Goal: Navigation & Orientation: Go to known website

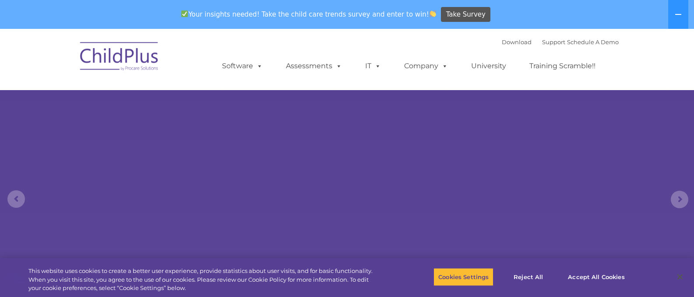
select select "MEDIUM"
click at [589, 275] on button "Accept All Cookies" at bounding box center [596, 277] width 66 height 18
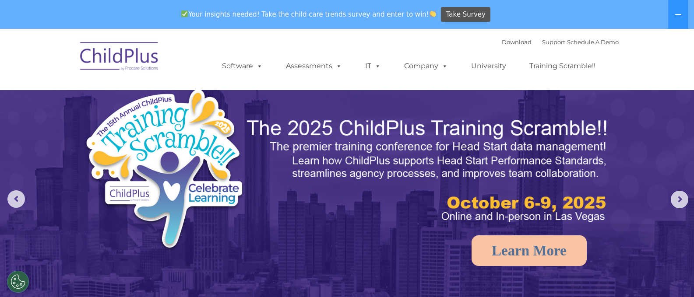
click at [109, 56] on img at bounding box center [120, 58] width 88 height 44
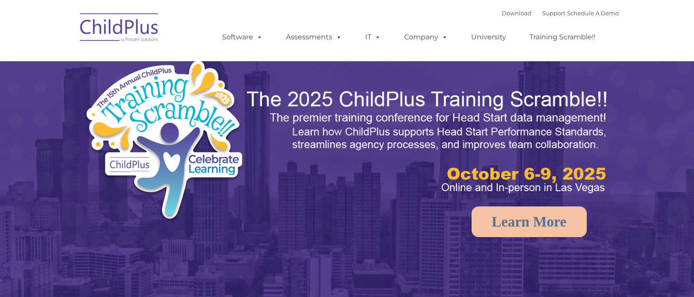
select select "MEDIUM"
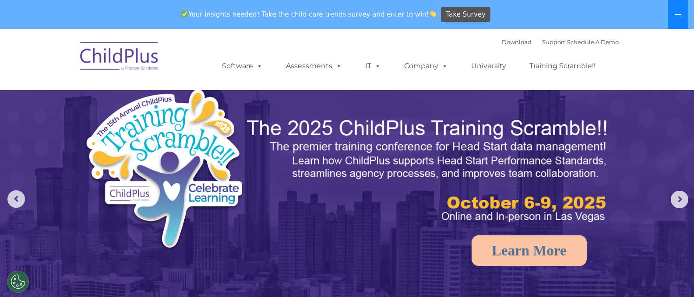
click at [677, 15] on icon at bounding box center [678, 14] width 7 height 7
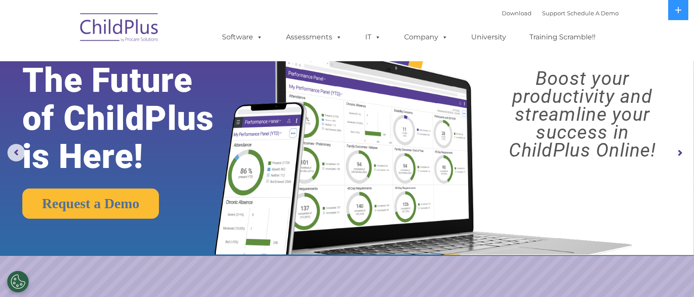
scroll to position [47, 0]
